Goal: Transaction & Acquisition: Purchase product/service

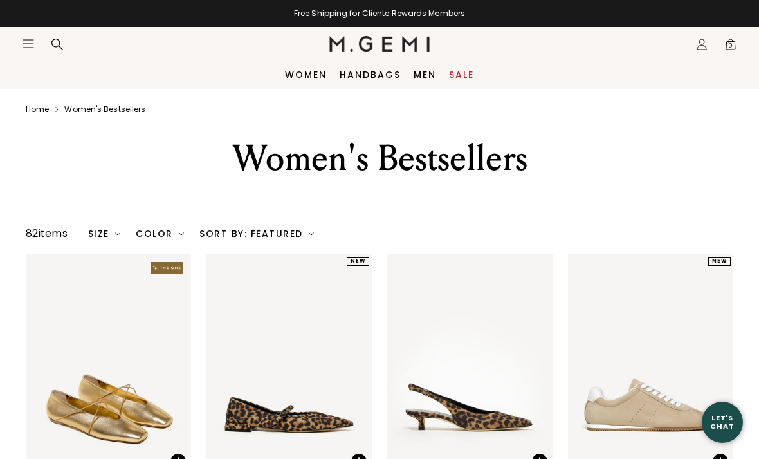
click at [291, 60] on div "Women Handbags Men Sale" at bounding box center [379, 74] width 759 height 28
click at [295, 71] on link "Women" at bounding box center [306, 74] width 42 height 10
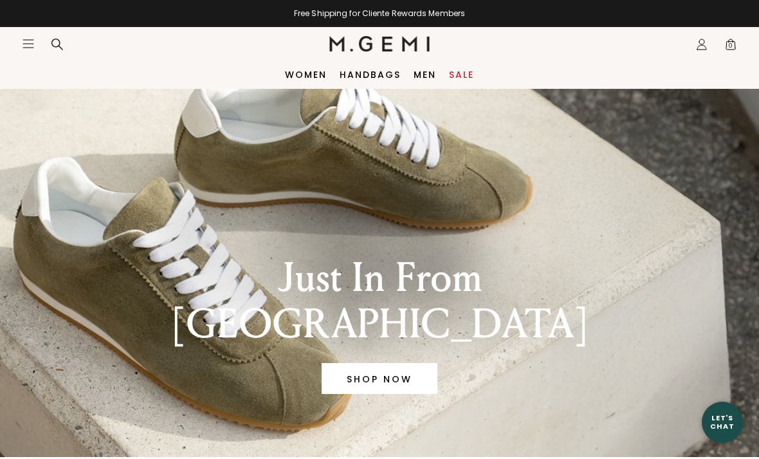
click at [472, 75] on link "Sale" at bounding box center [461, 74] width 25 height 10
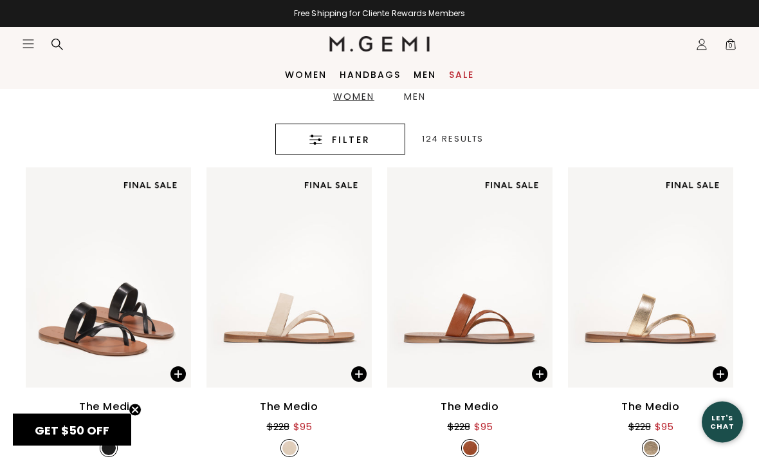
scroll to position [254, 0]
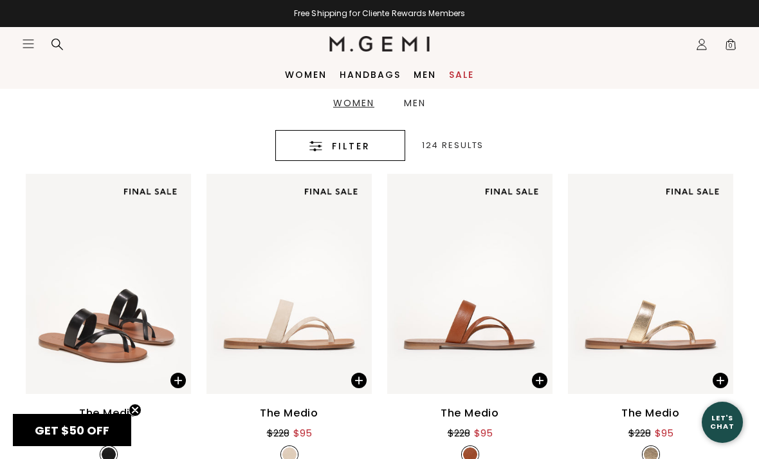
click at [394, 150] on button "Filter" at bounding box center [340, 145] width 130 height 31
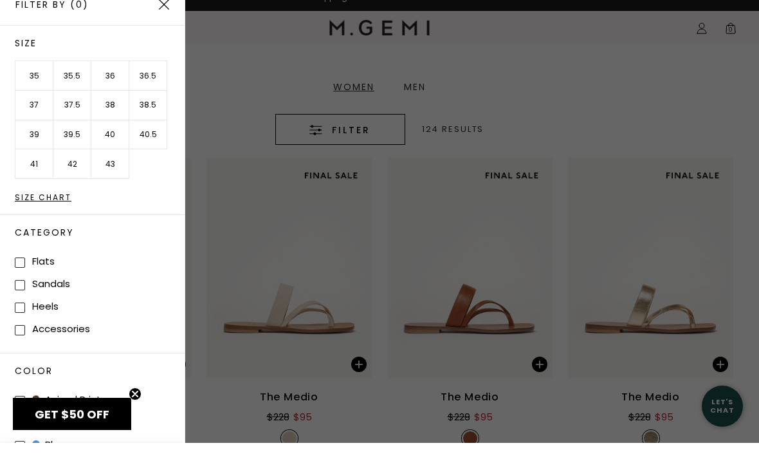
click at [29, 80] on li "35" at bounding box center [34, 92] width 38 height 30
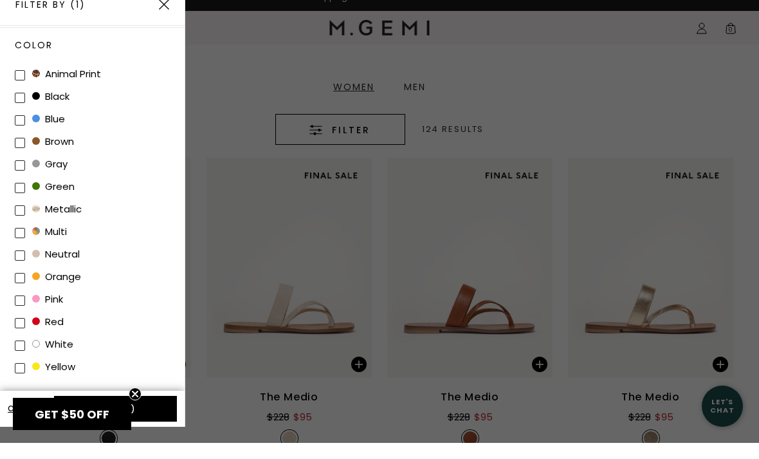
scroll to position [324, 0]
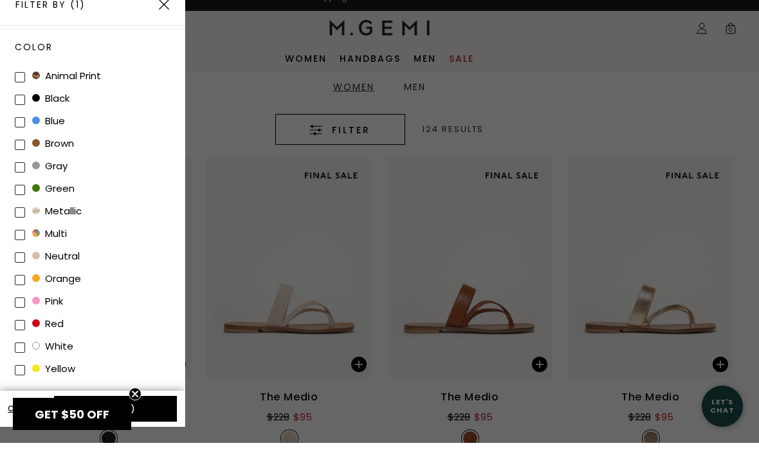
click at [135, 412] on button "Apply (1)" at bounding box center [115, 425] width 123 height 26
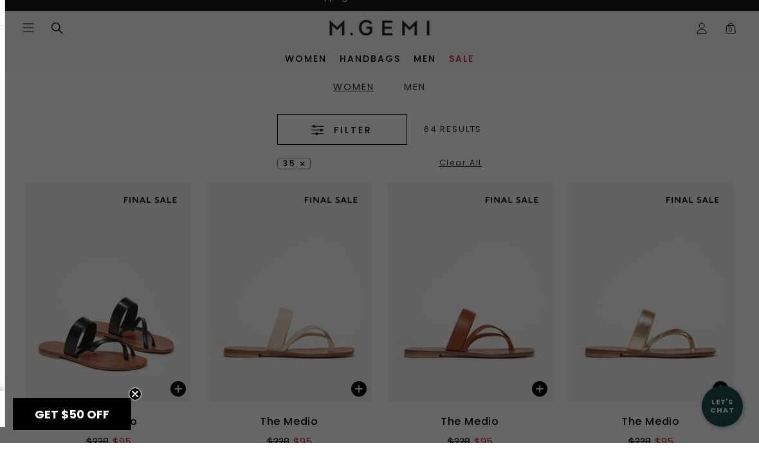
scroll to position [254, 0]
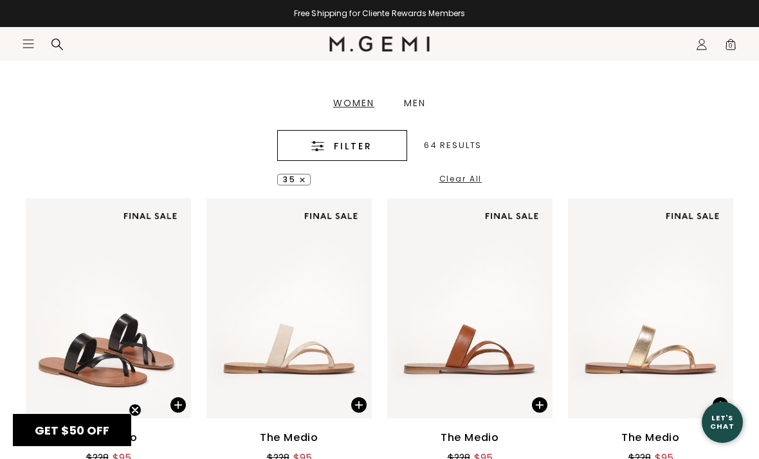
click at [138, 405] on circle "Close teaser" at bounding box center [135, 410] width 12 height 12
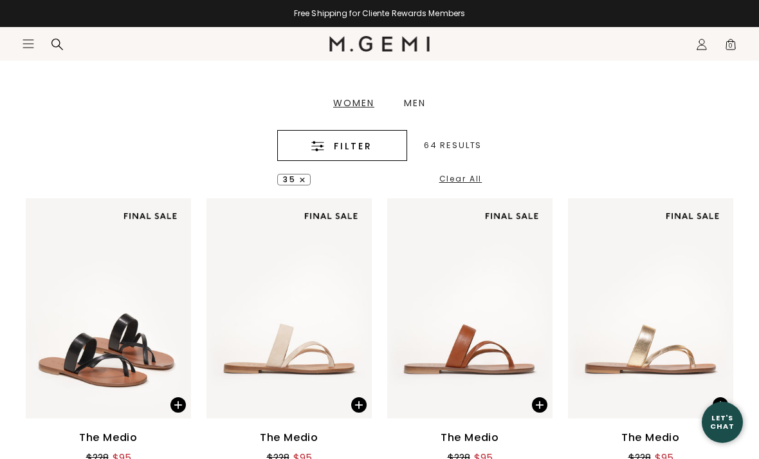
click at [387, 146] on div "Filter" at bounding box center [342, 145] width 90 height 15
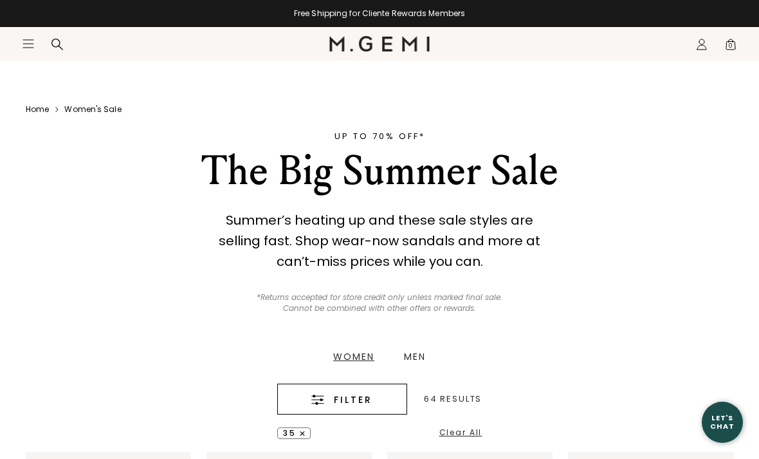
scroll to position [308, 0]
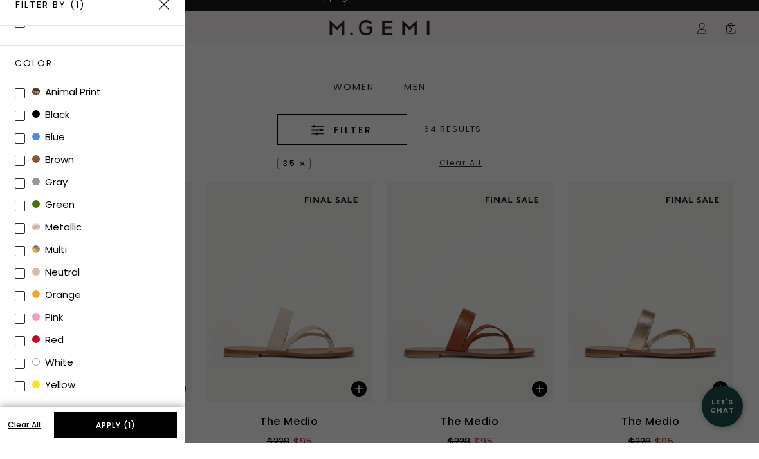
click at [142, 428] on button "Apply (1)" at bounding box center [115, 441] width 123 height 26
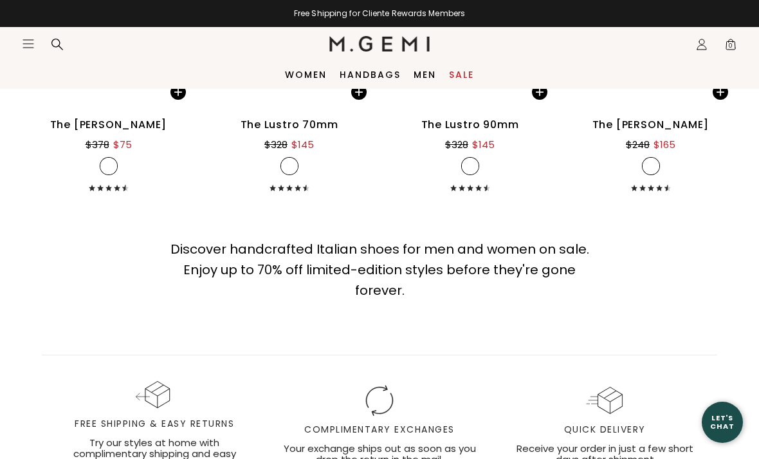
scroll to position [5662, 0]
